Goal: Transaction & Acquisition: Purchase product/service

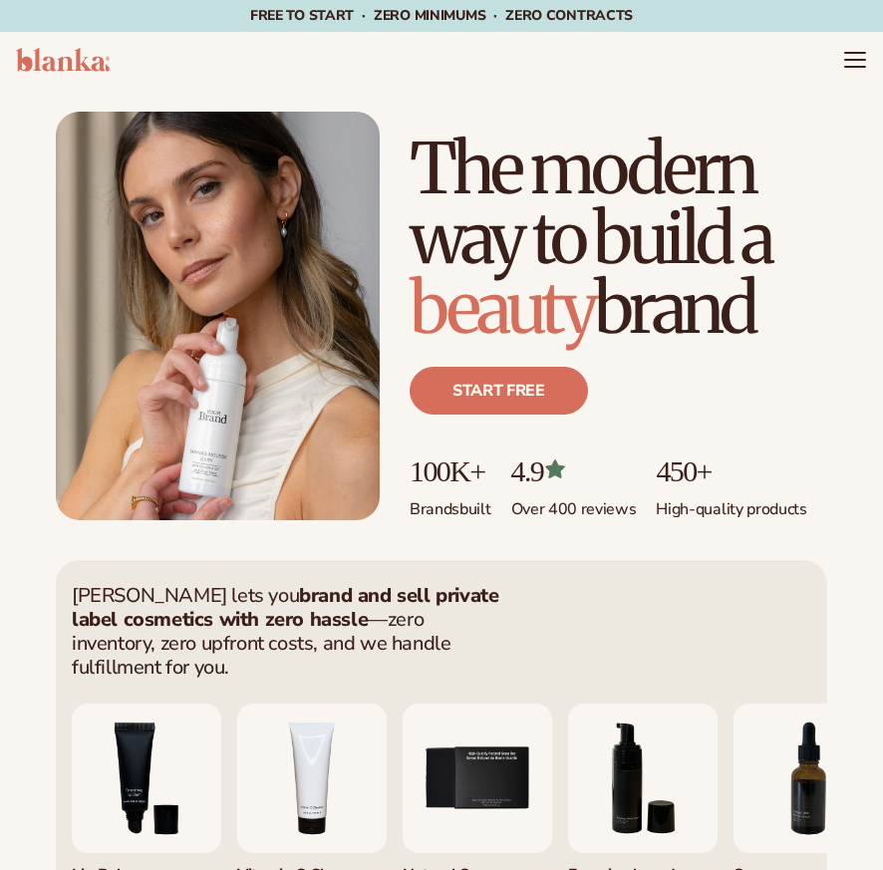
scroll to position [266, 0]
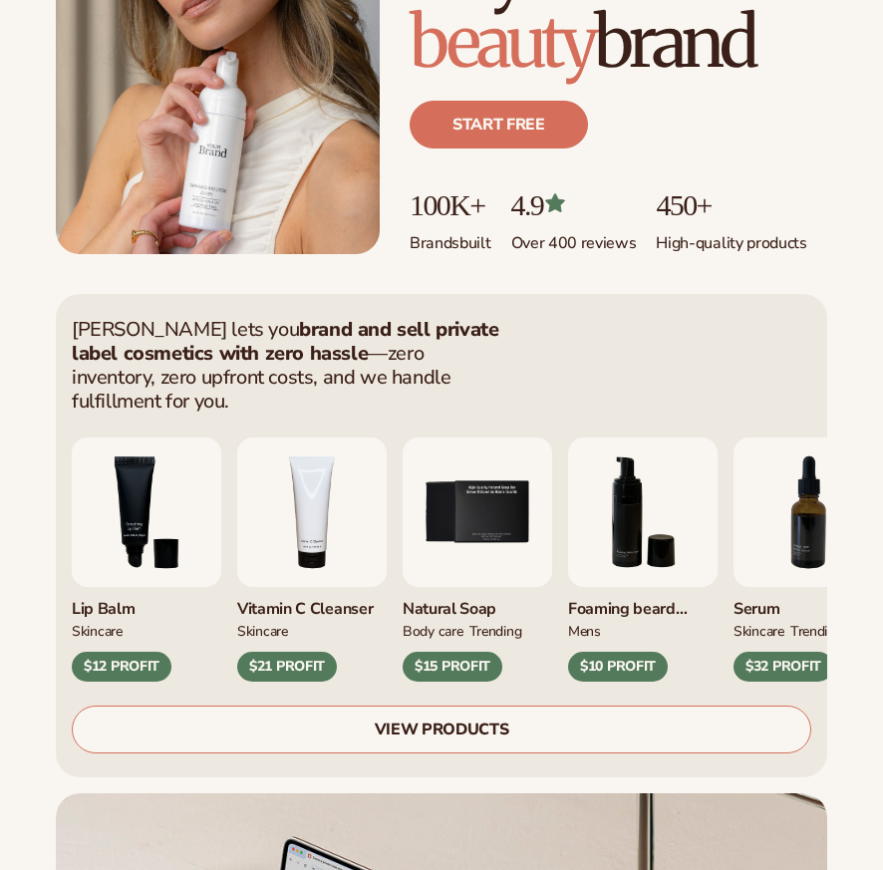
click at [498, 474] on img "5 / 9" at bounding box center [477, 511] width 149 height 149
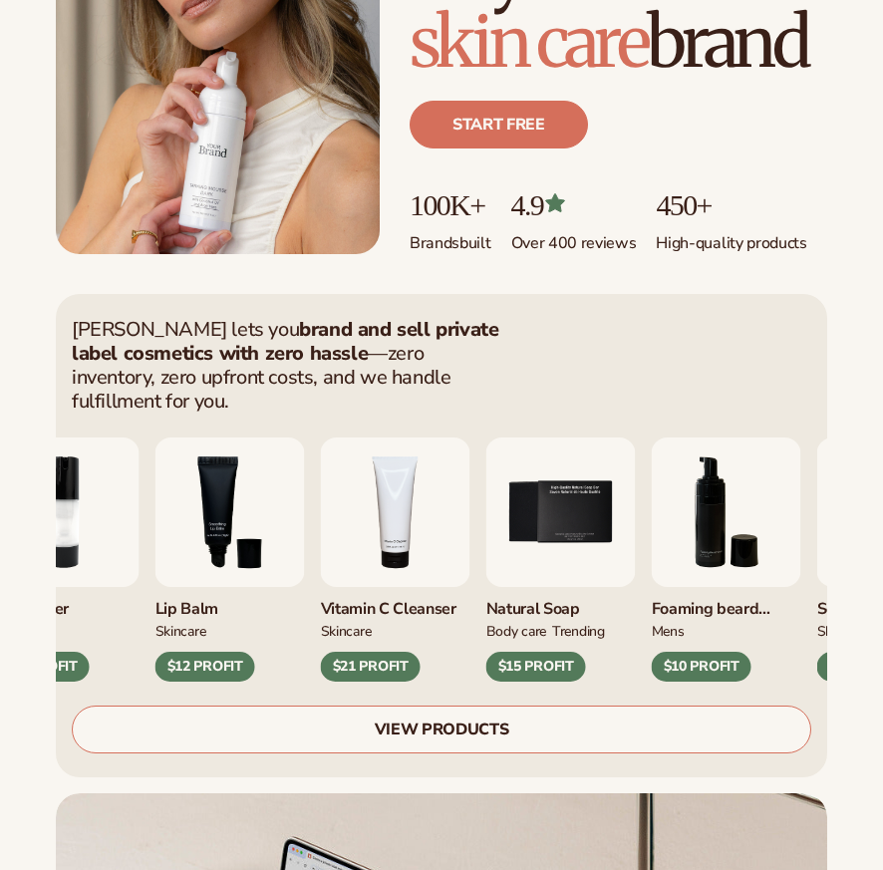
click at [530, 652] on div "$15 PROFIT" at bounding box center [536, 667] width 100 height 30
click at [562, 517] on img "5 / 9" at bounding box center [560, 511] width 149 height 149
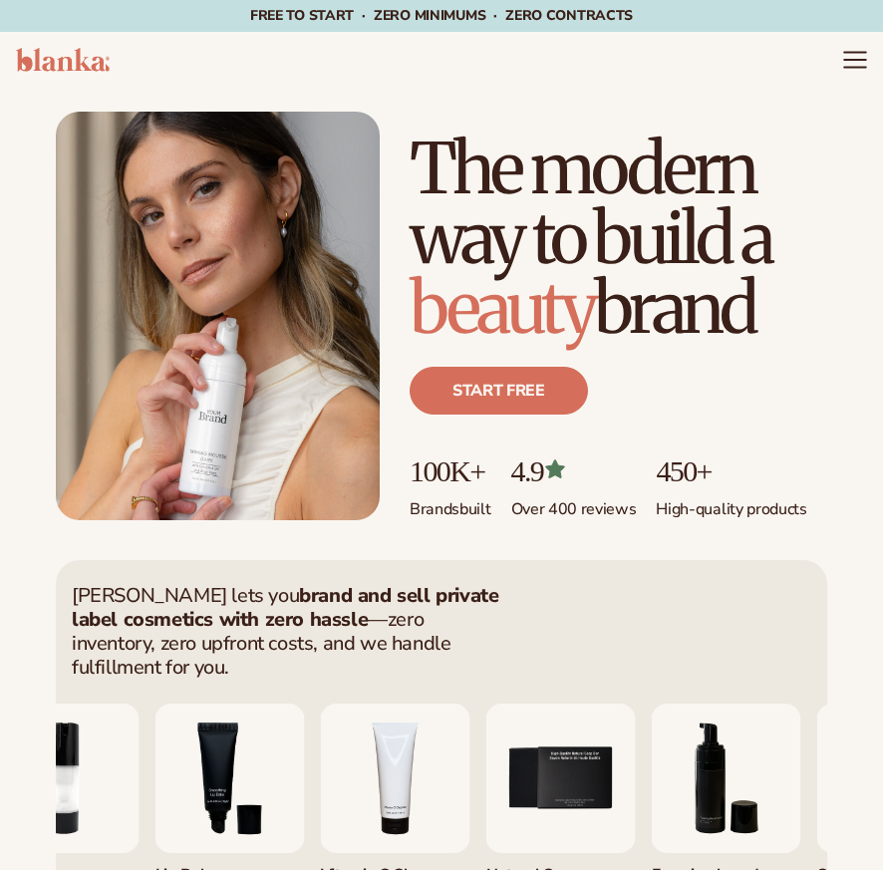
click at [865, 65] on icon "Menu" at bounding box center [855, 60] width 26 height 26
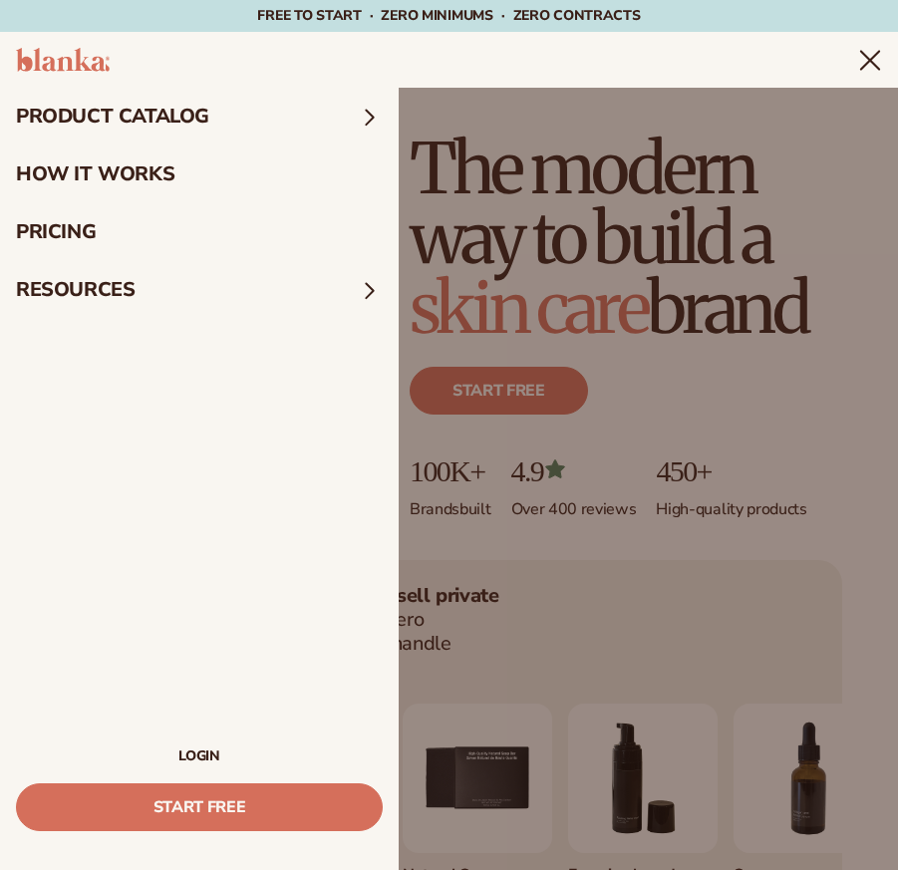
click at [858, 72] on summary "Menu" at bounding box center [870, 60] width 24 height 24
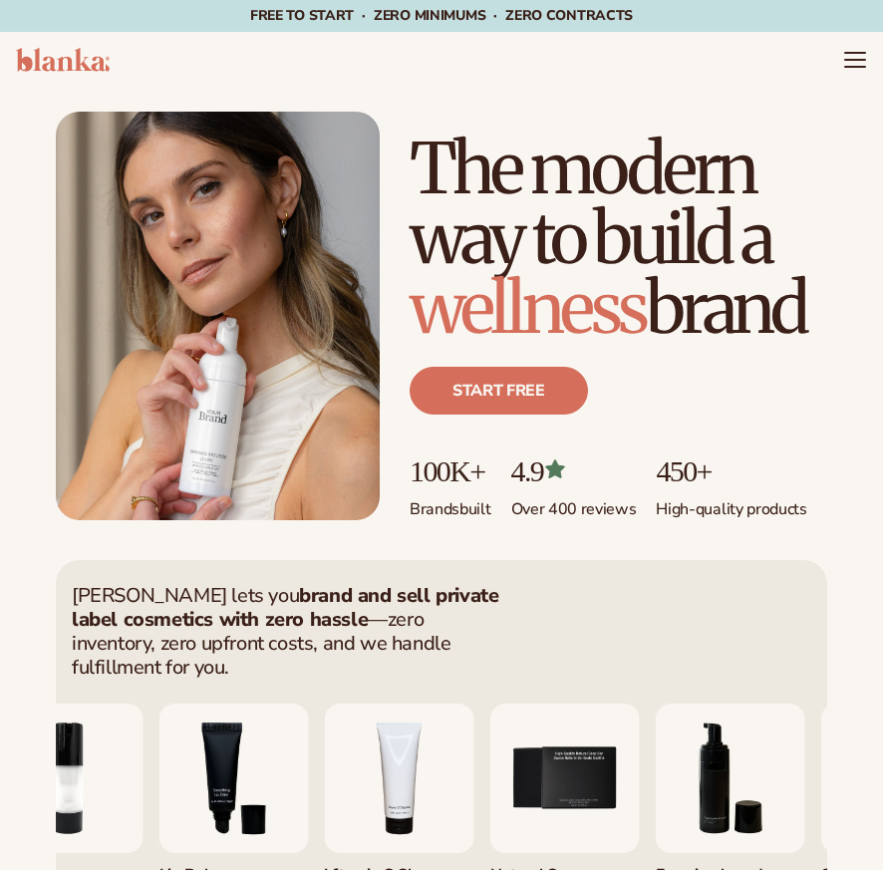
click at [532, 744] on img "5 / 9" at bounding box center [564, 777] width 149 height 149
click at [531, 744] on img "5 / 9" at bounding box center [564, 777] width 149 height 149
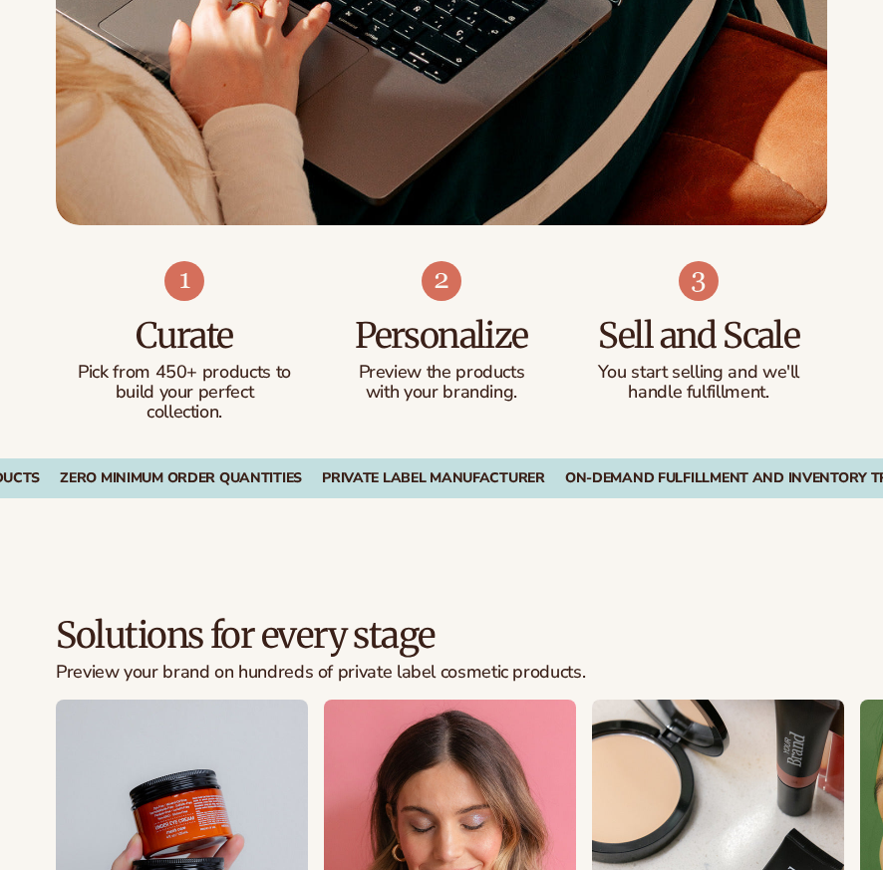
scroll to position [2125, 0]
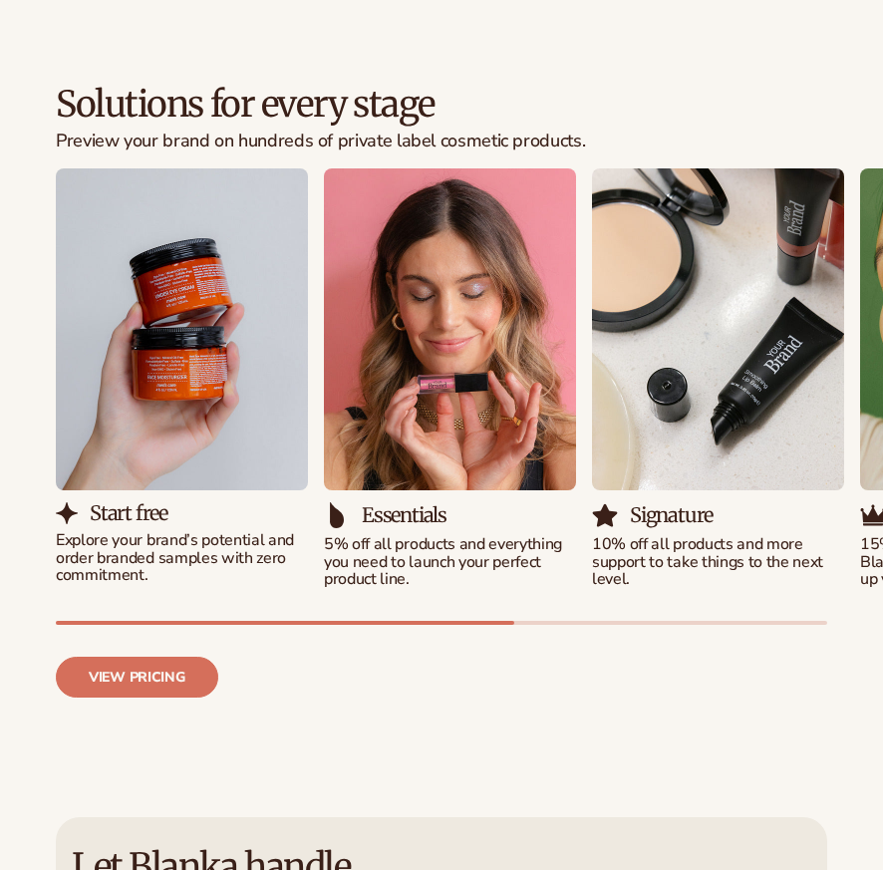
click at [748, 440] on img "3 / 5" at bounding box center [718, 329] width 252 height 322
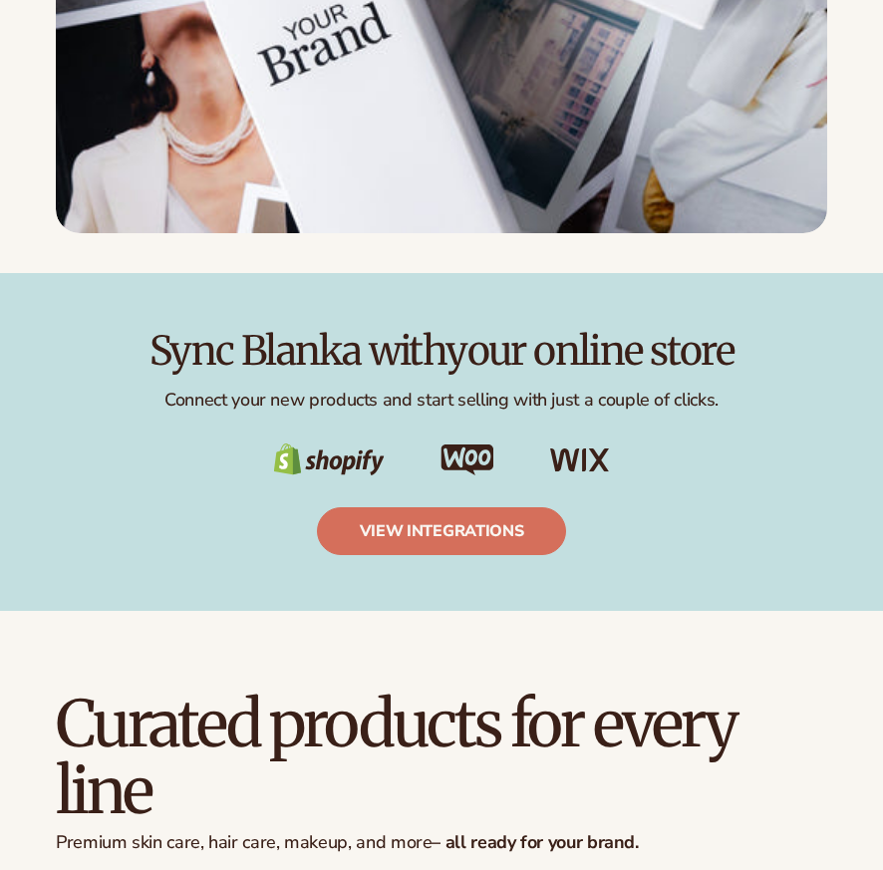
scroll to position [4237, 0]
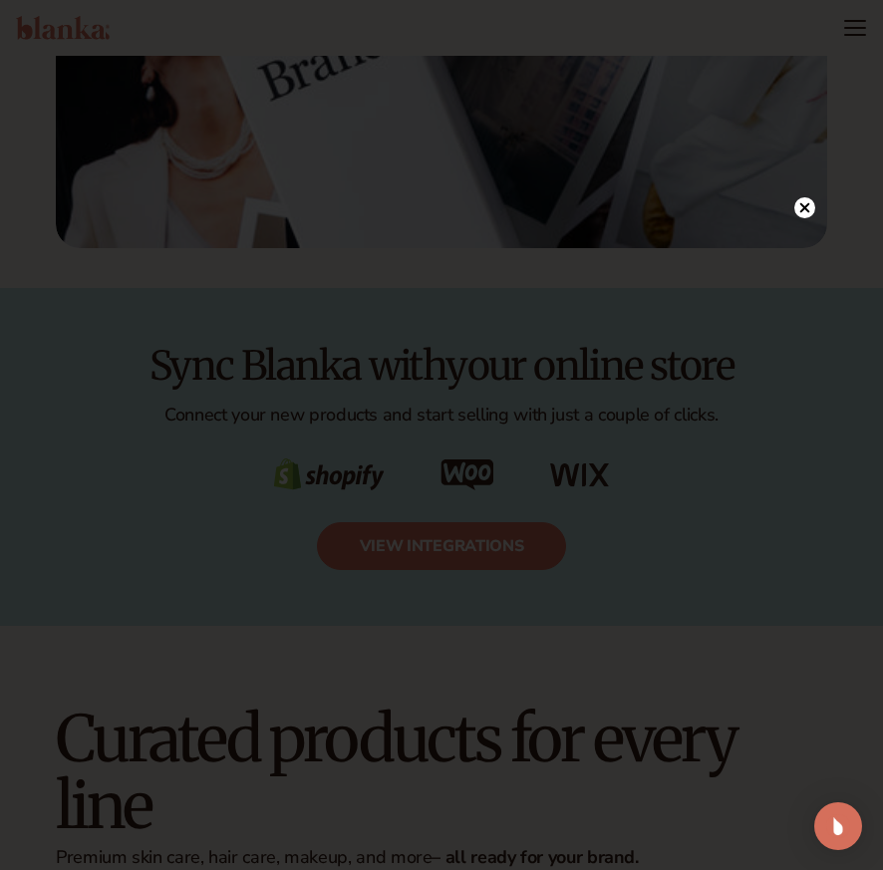
click at [811, 205] on circle at bounding box center [804, 207] width 21 height 21
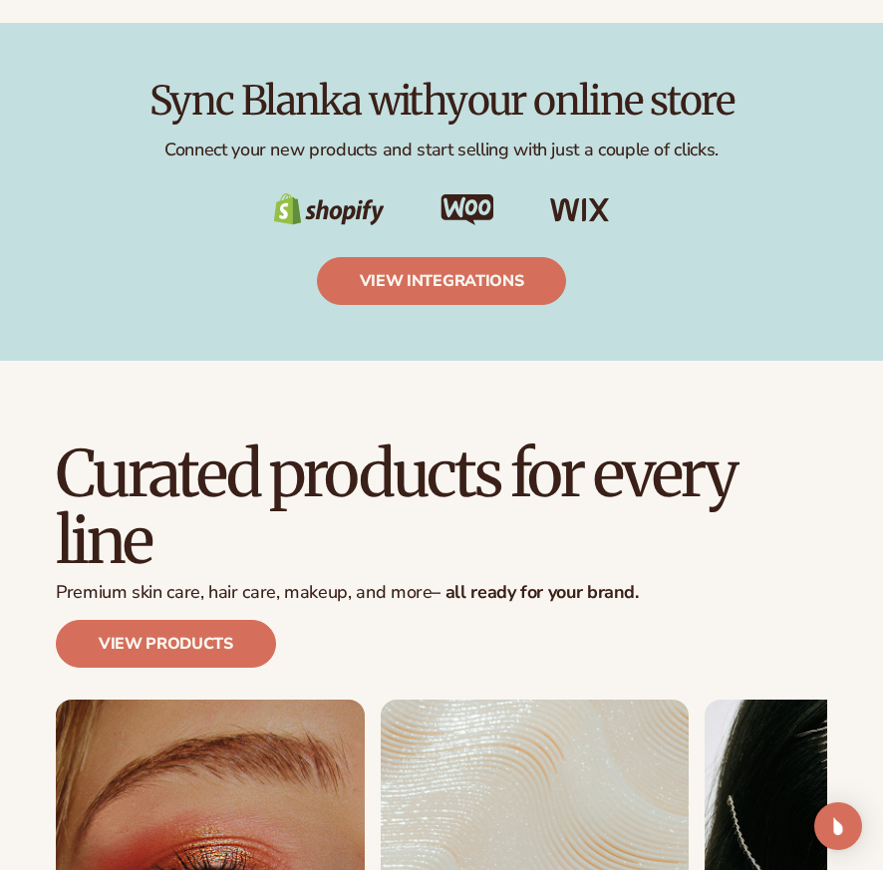
scroll to position [4768, 0]
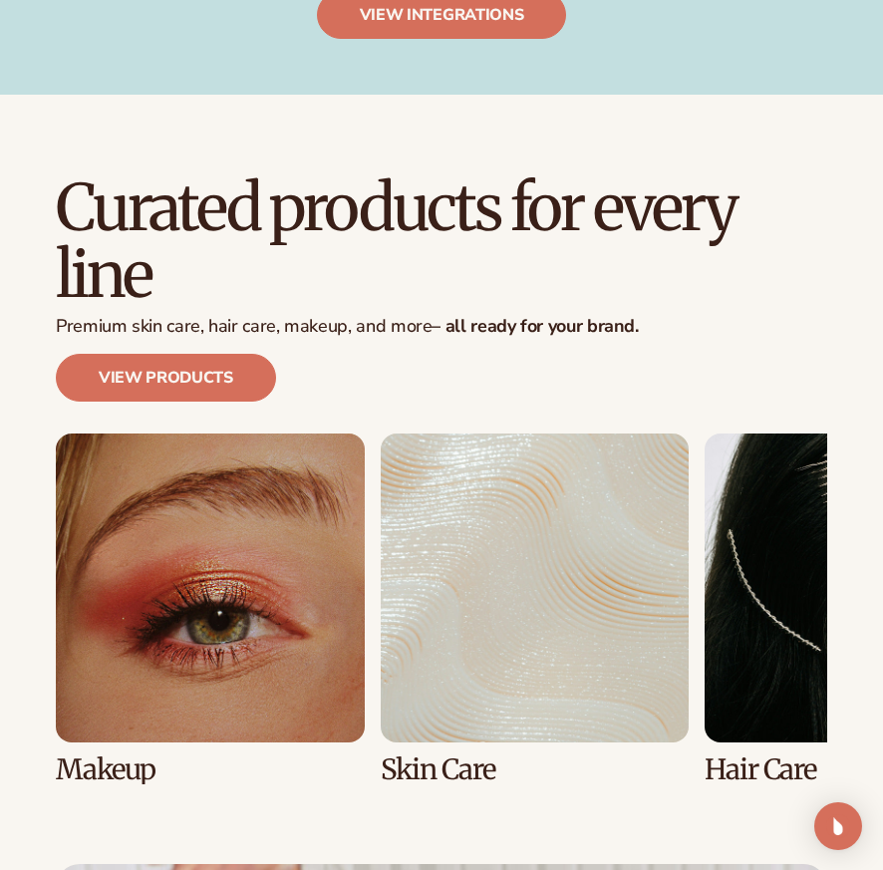
click at [486, 512] on link "2 / 8" at bounding box center [535, 608] width 309 height 351
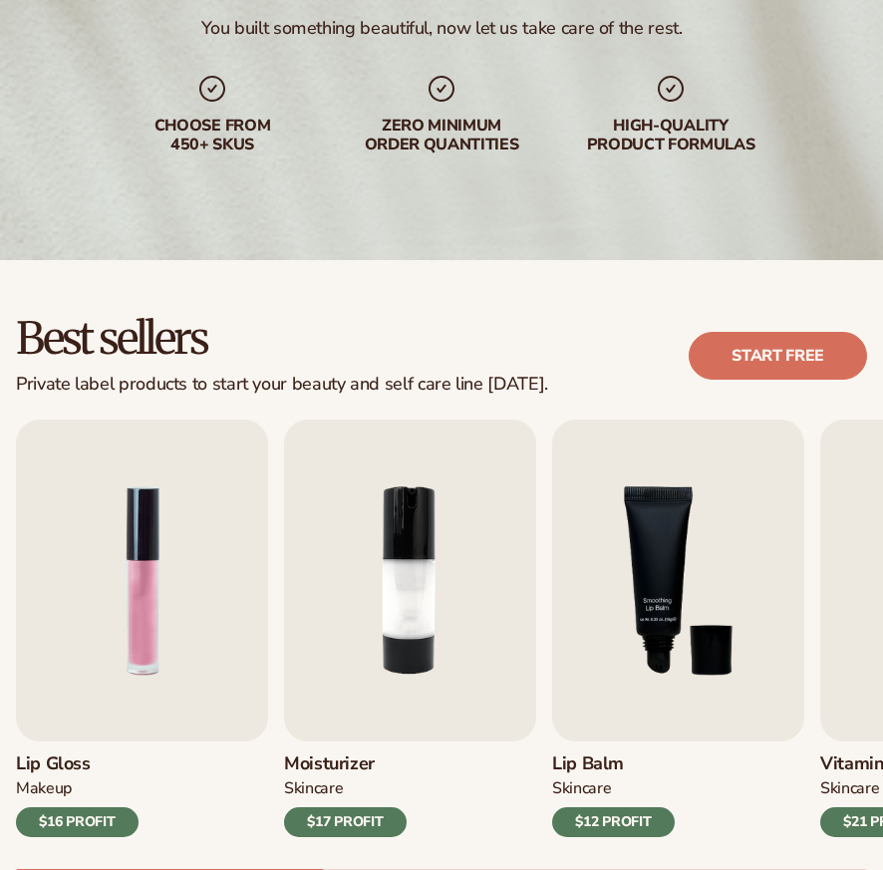
scroll to position [531, 0]
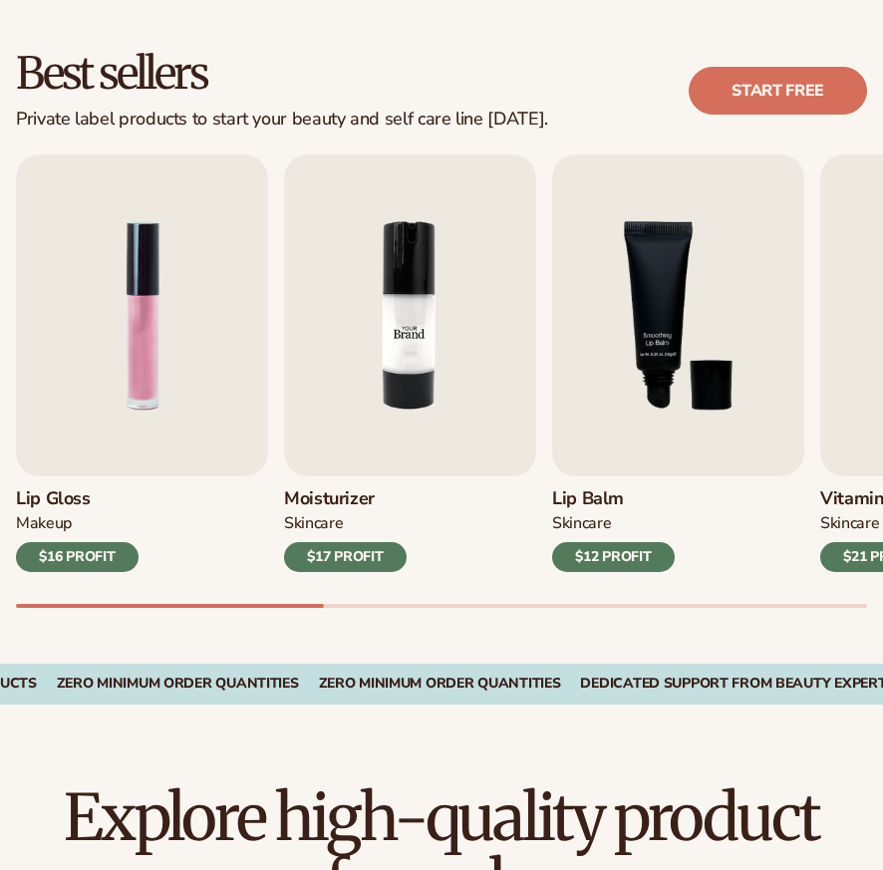
click at [482, 398] on img "2 / 9" at bounding box center [410, 315] width 252 height 322
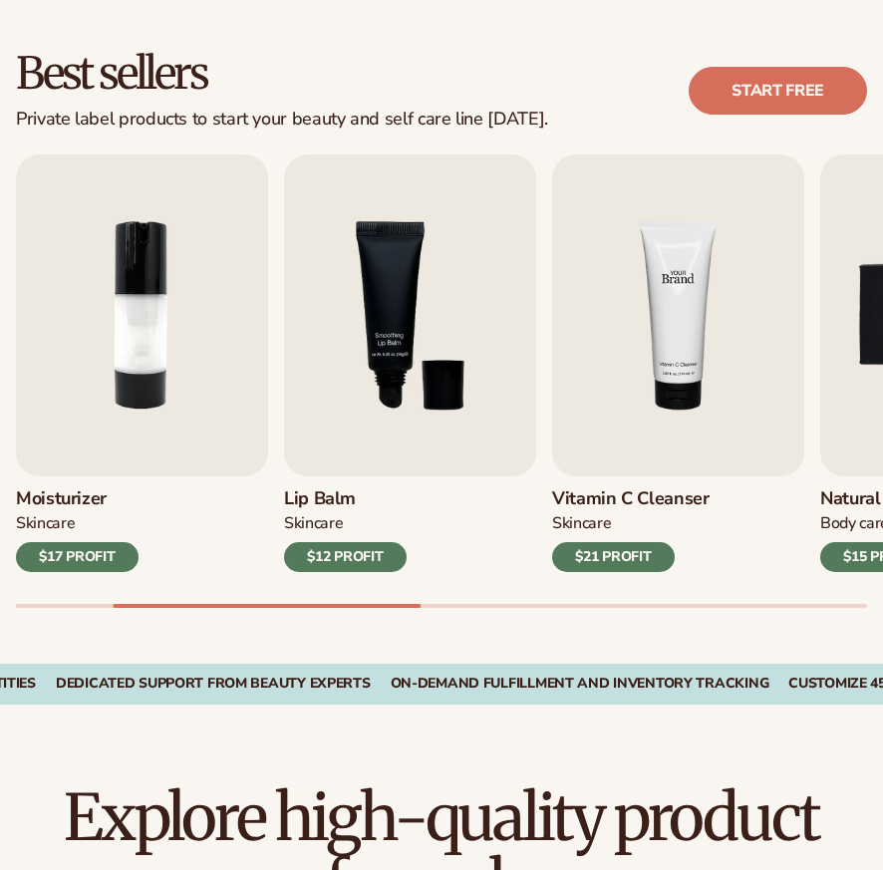
click at [666, 435] on img "4 / 9" at bounding box center [678, 315] width 252 height 322
click at [658, 360] on img "4 / 9" at bounding box center [678, 315] width 252 height 322
click at [648, 340] on img "4 / 9" at bounding box center [678, 315] width 252 height 322
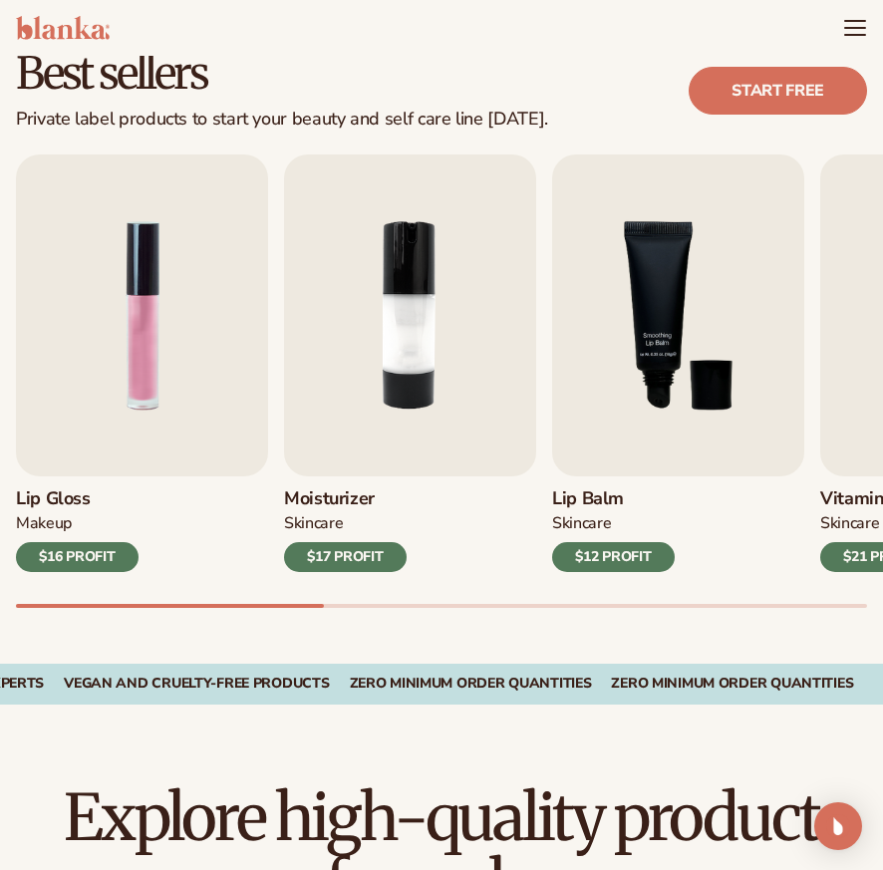
scroll to position [0, 0]
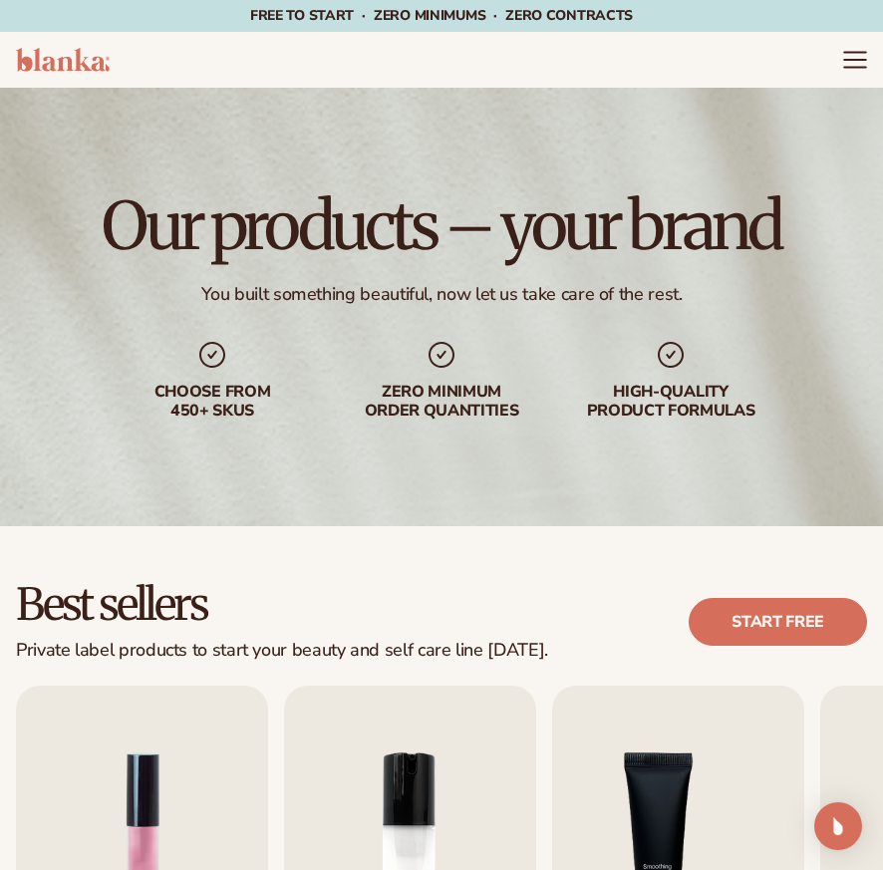
click at [847, 67] on icon "Menu" at bounding box center [854, 67] width 21 height 0
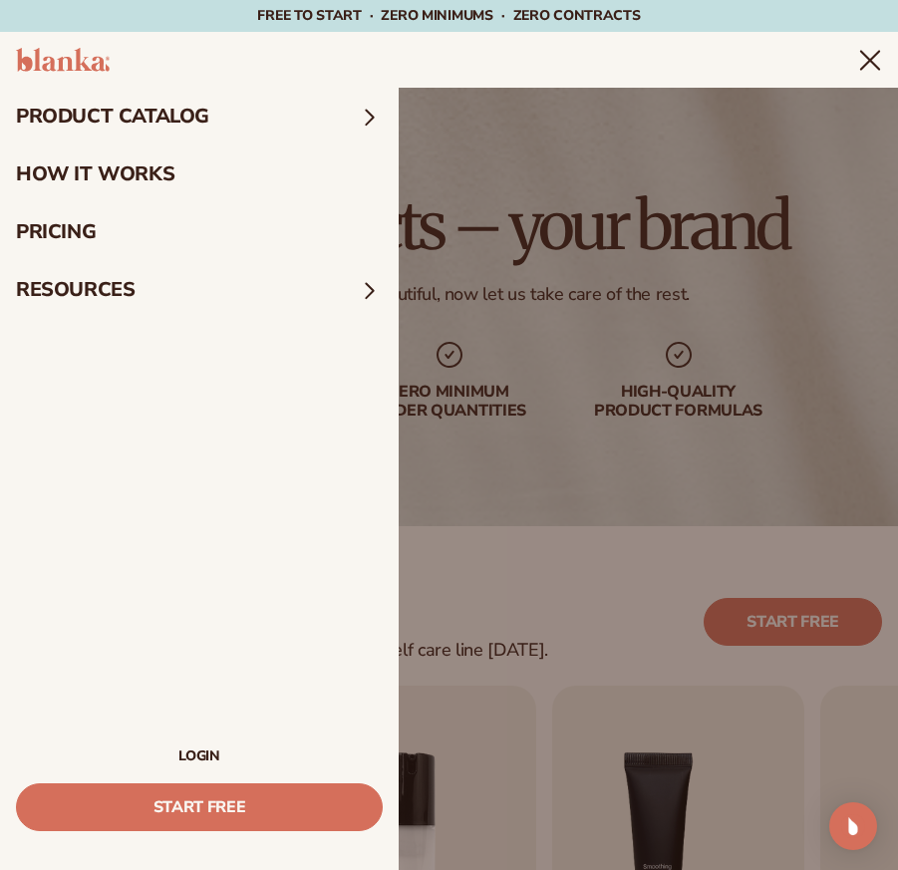
click at [858, 72] on summary "Menu" at bounding box center [870, 60] width 24 height 24
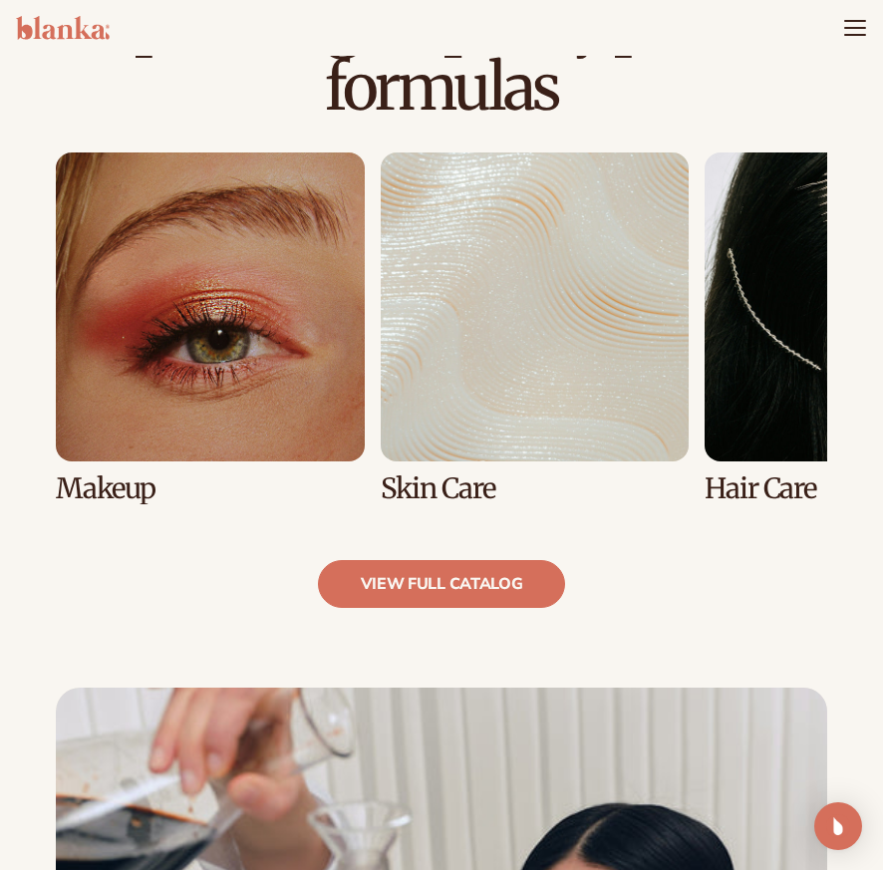
scroll to position [266, 0]
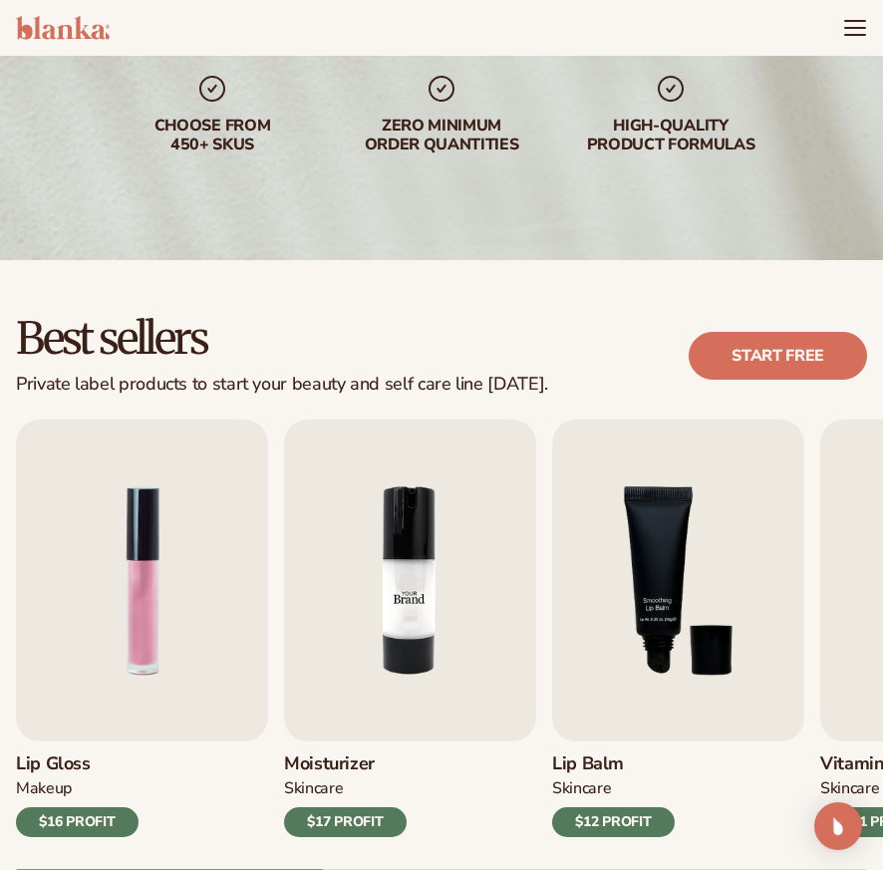
click at [375, 604] on img "2 / 9" at bounding box center [410, 581] width 252 height 322
click at [369, 830] on div "$17 PROFIT" at bounding box center [345, 822] width 123 height 30
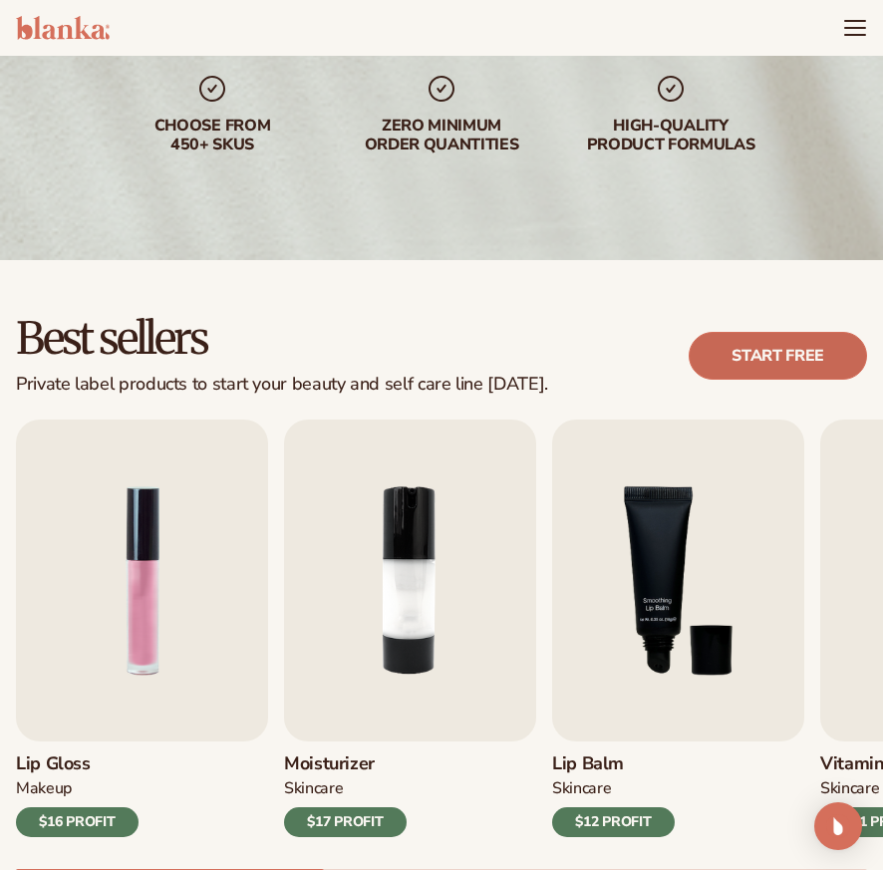
click at [807, 353] on link "Start free" at bounding box center [778, 356] width 178 height 48
